Goal: Information Seeking & Learning: Stay updated

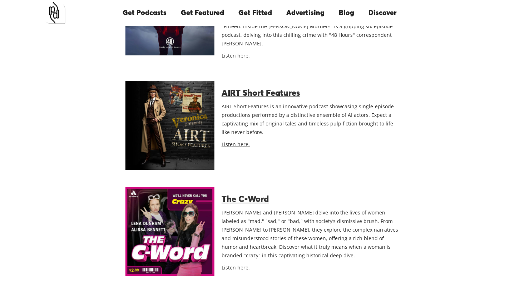
scroll to position [5282, 0]
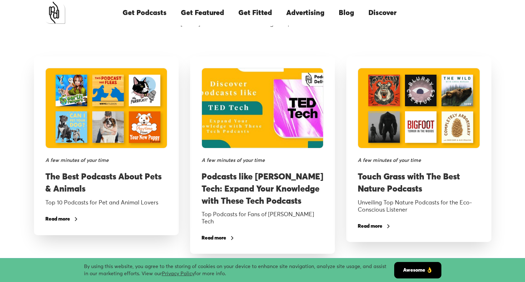
scroll to position [6951, 0]
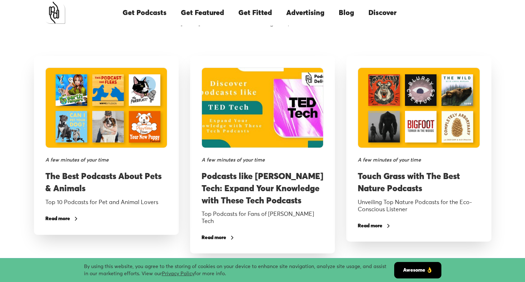
click at [265, 276] on link "View more blog posts" at bounding box center [262, 284] width 66 height 16
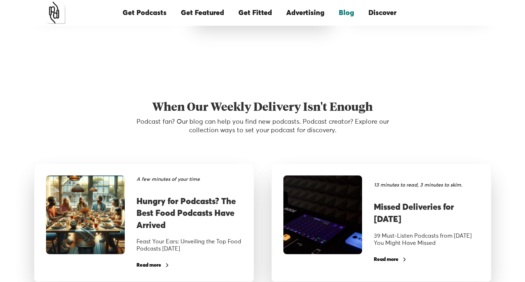
scroll to position [689, 0]
